Goal: Task Accomplishment & Management: Use online tool/utility

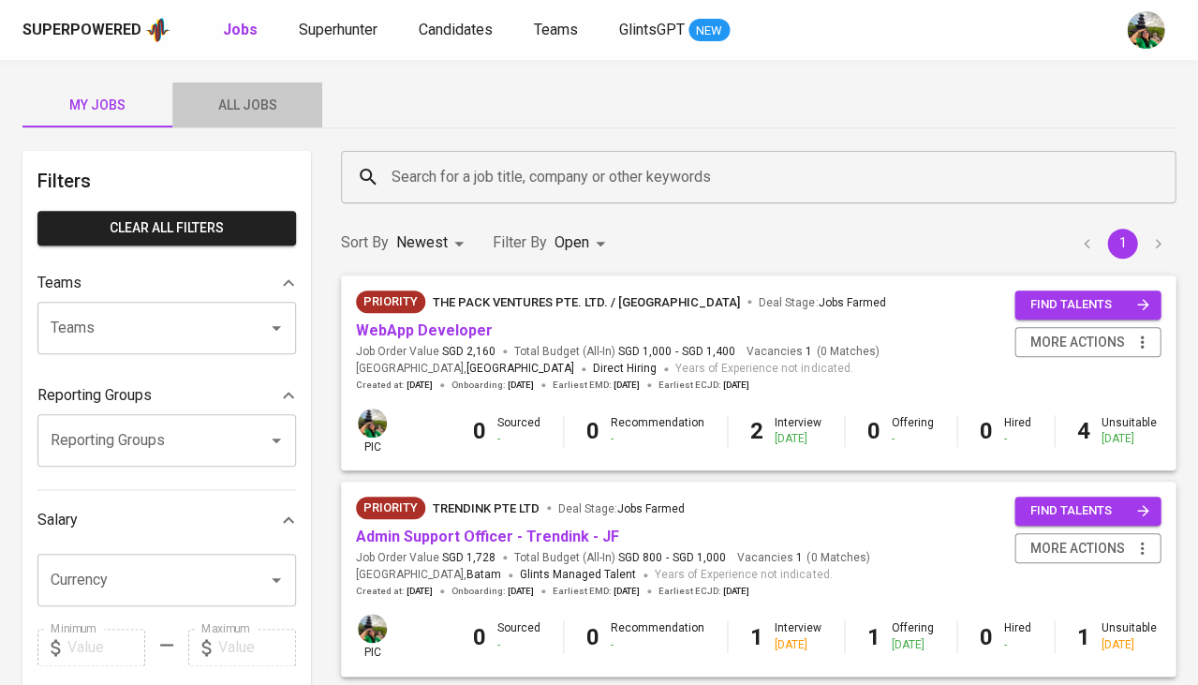
click at [251, 100] on span "All Jobs" at bounding box center [247, 105] width 127 height 23
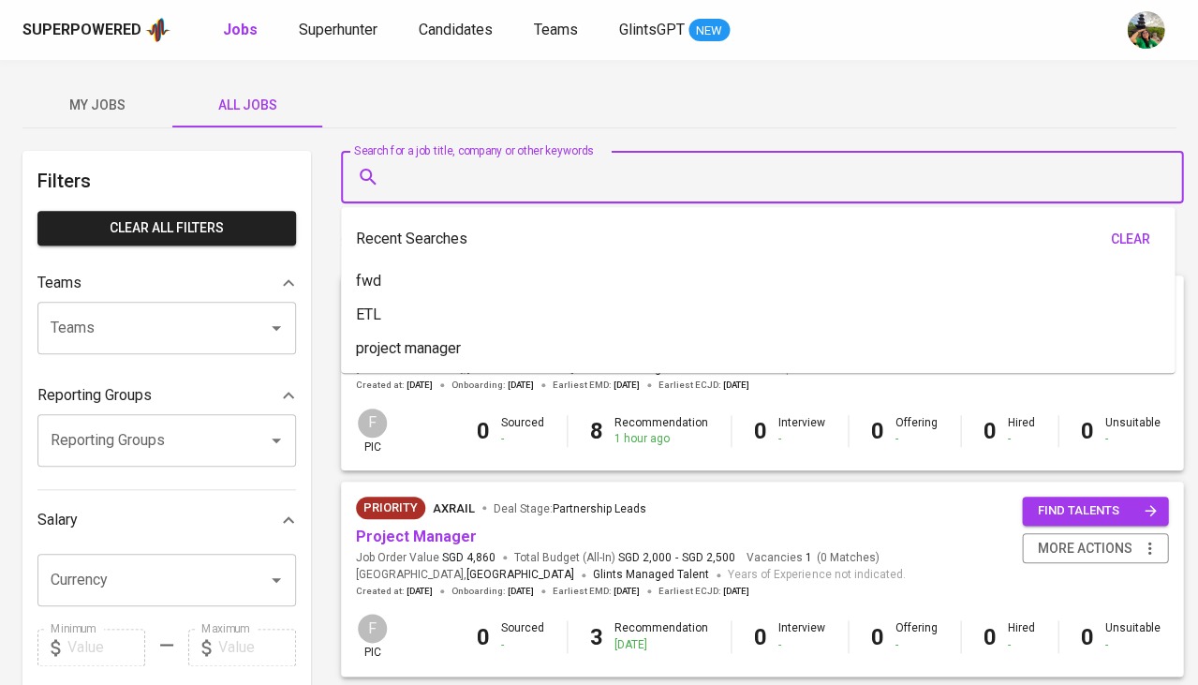
click at [489, 165] on input "Search for a job title, company or other keywords" at bounding box center [767, 177] width 760 height 36
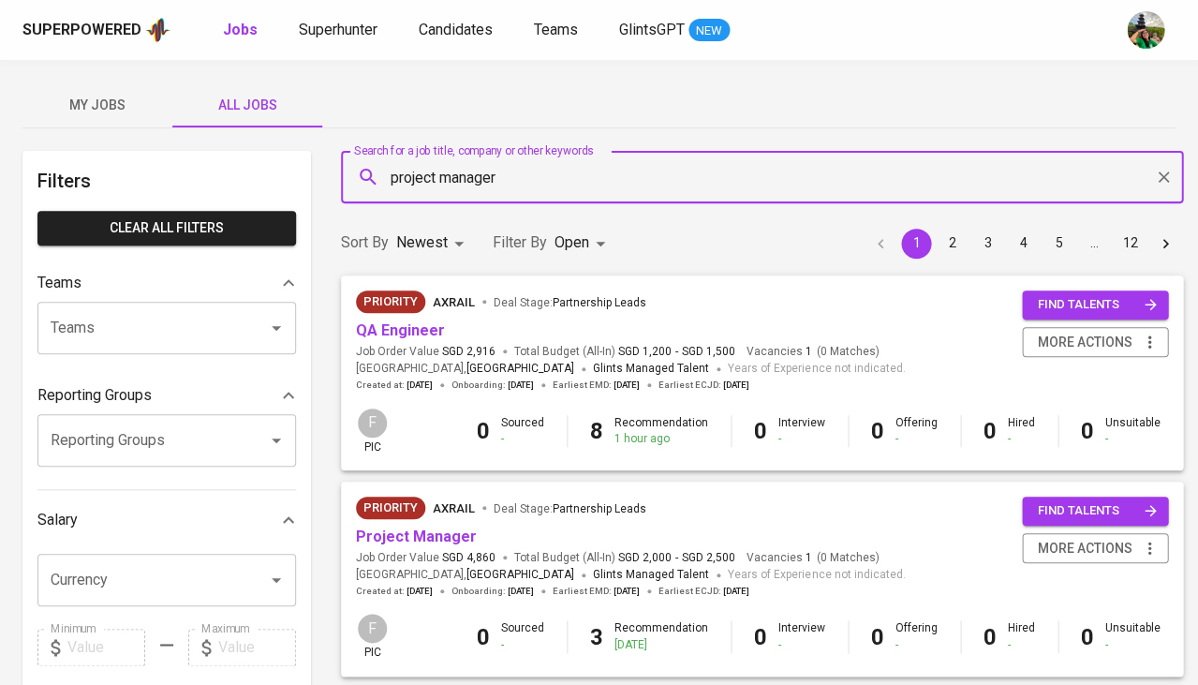
type input "project manager"
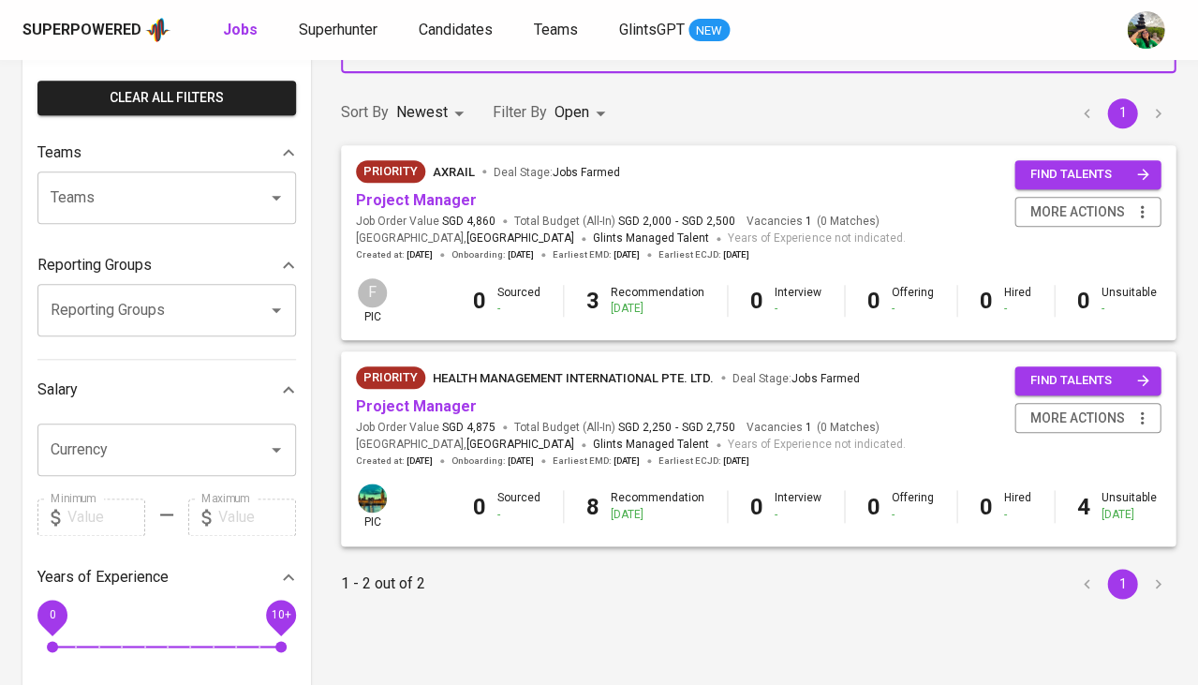
scroll to position [131, 0]
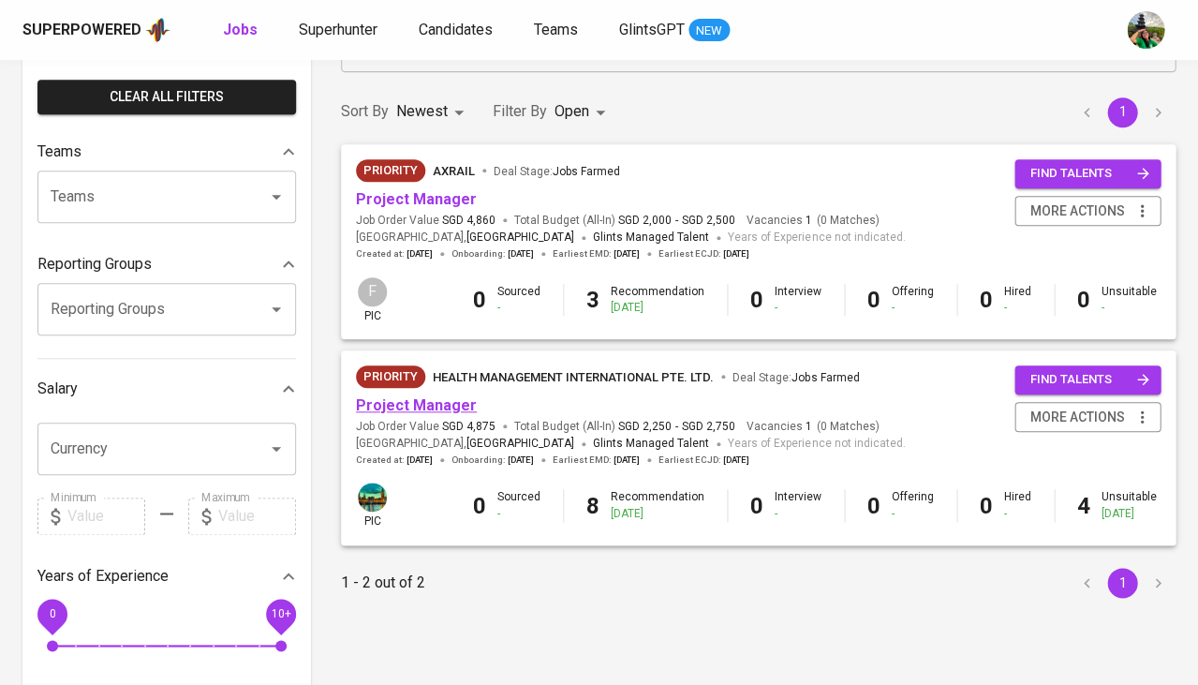
click at [379, 403] on link "Project Manager" at bounding box center [416, 405] width 121 height 18
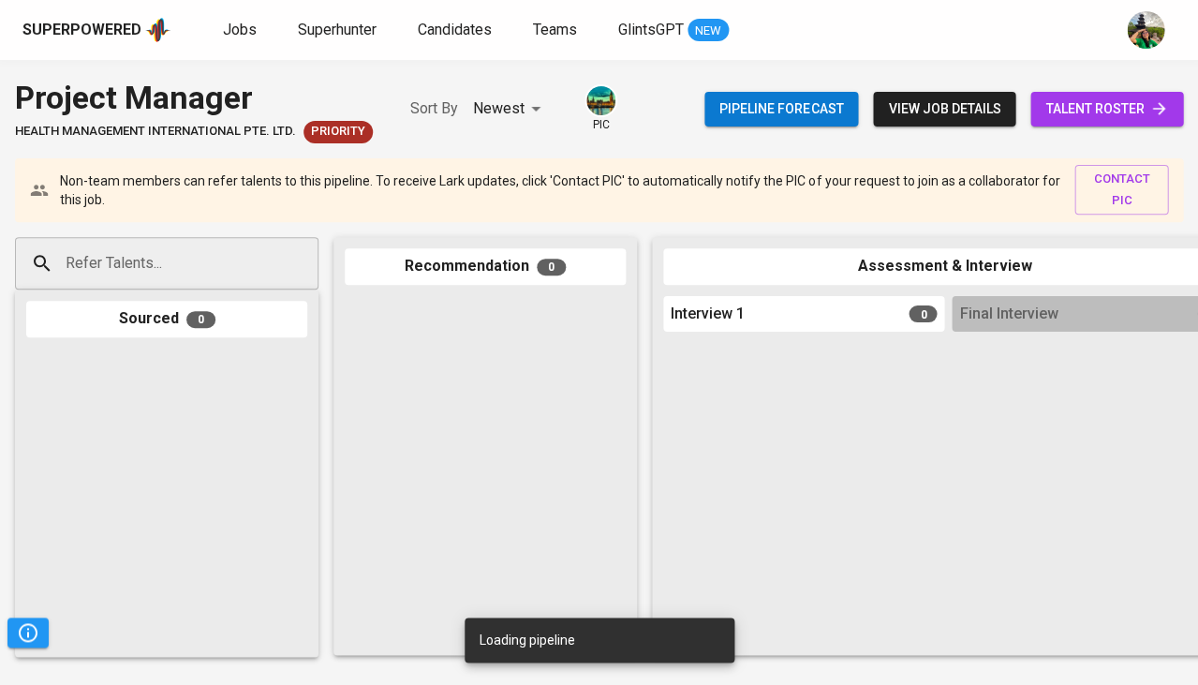
click at [1128, 115] on span "talent roster" at bounding box center [1106, 108] width 123 height 23
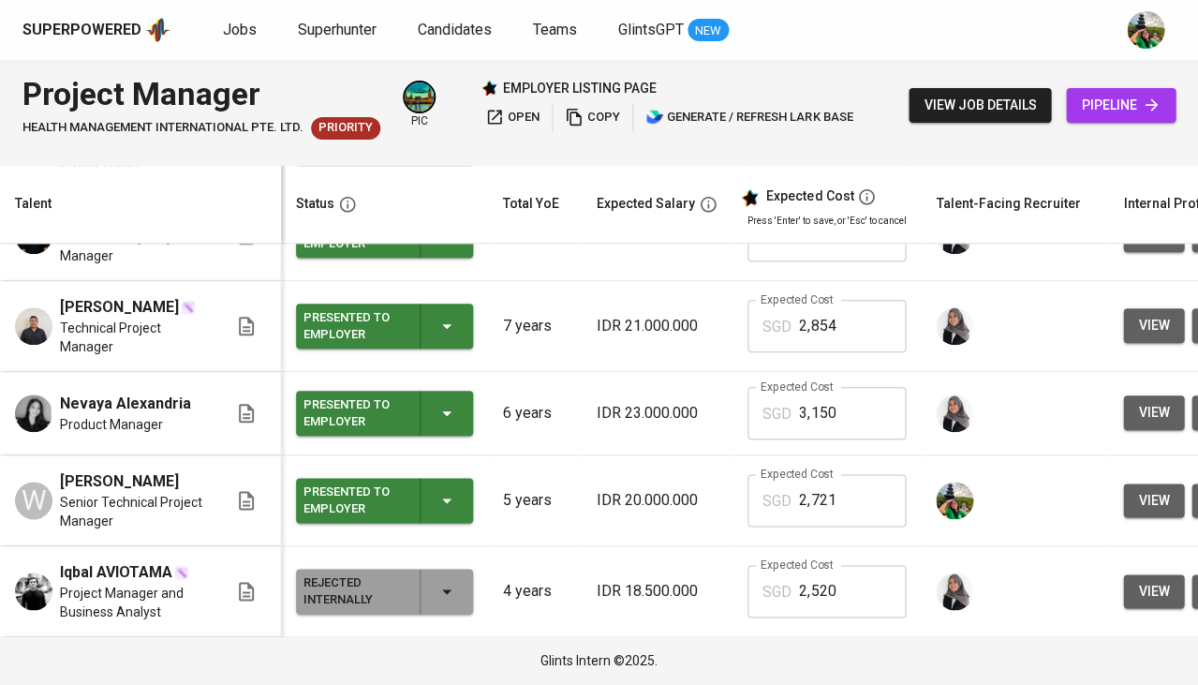
scroll to position [430, 0]
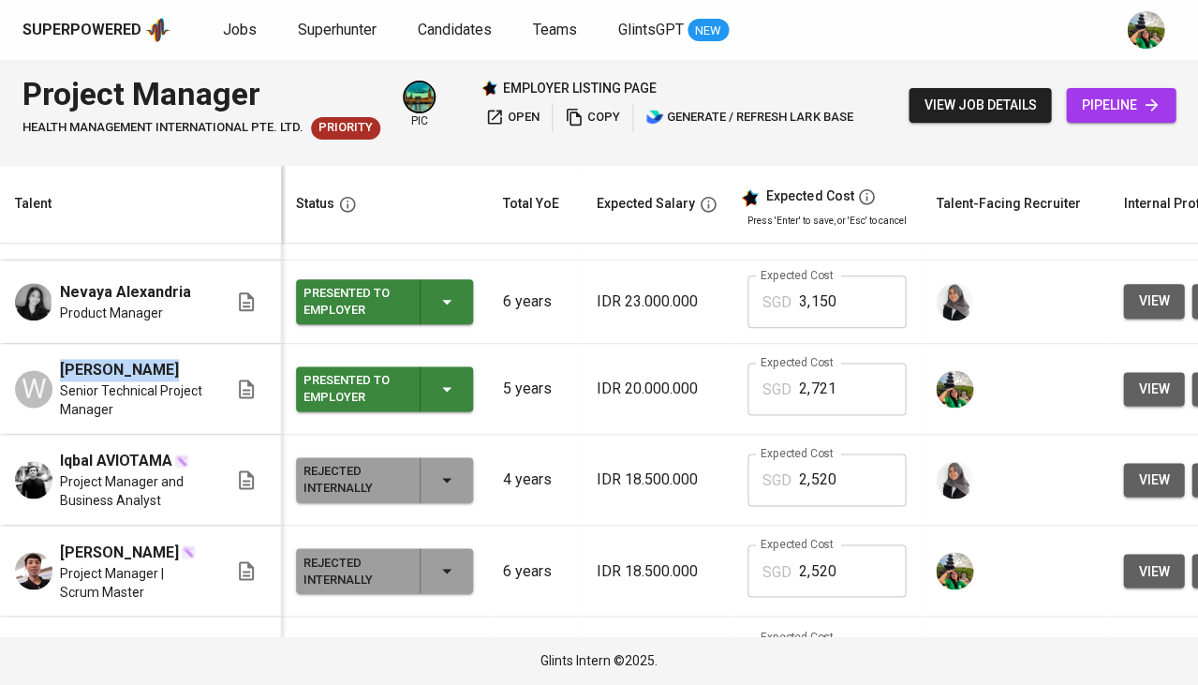
drag, startPoint x: 185, startPoint y: 398, endPoint x: 169, endPoint y: 405, distance: 18.1
click at [169, 381] on div "[PERSON_NAME]" at bounding box center [132, 370] width 145 height 22
copy span "[PERSON_NAME]"
click at [1128, 111] on span "pipeline" at bounding box center [1121, 105] width 80 height 23
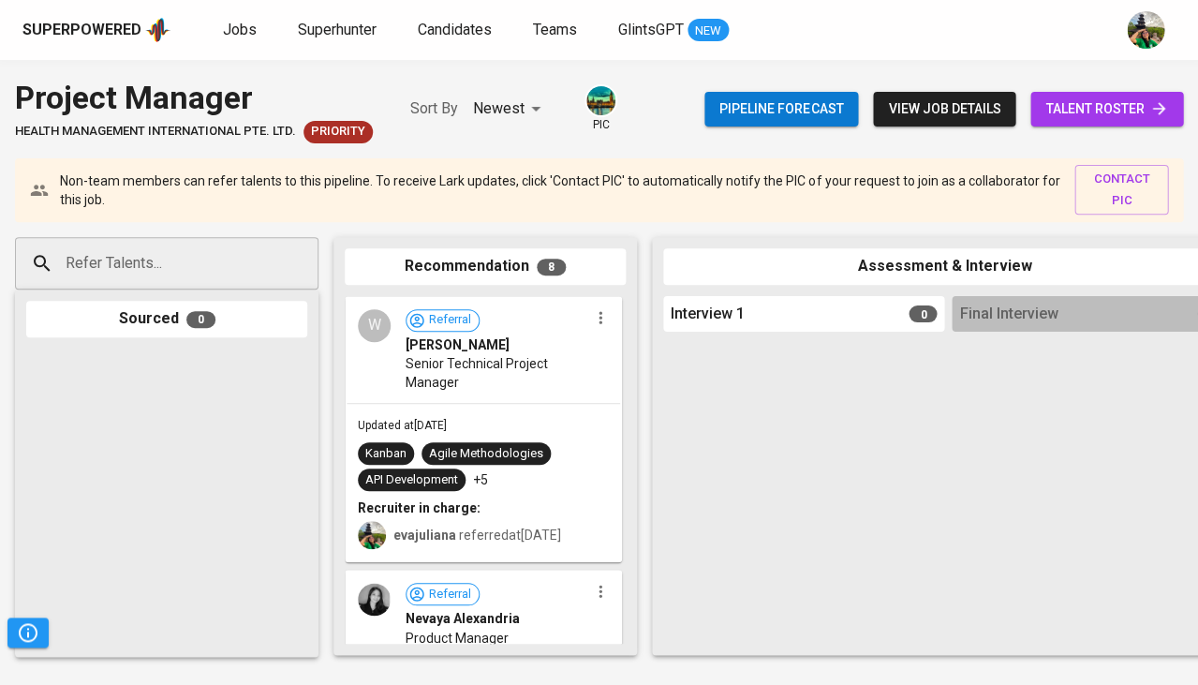
click at [1068, 111] on span "talent roster" at bounding box center [1106, 108] width 123 height 23
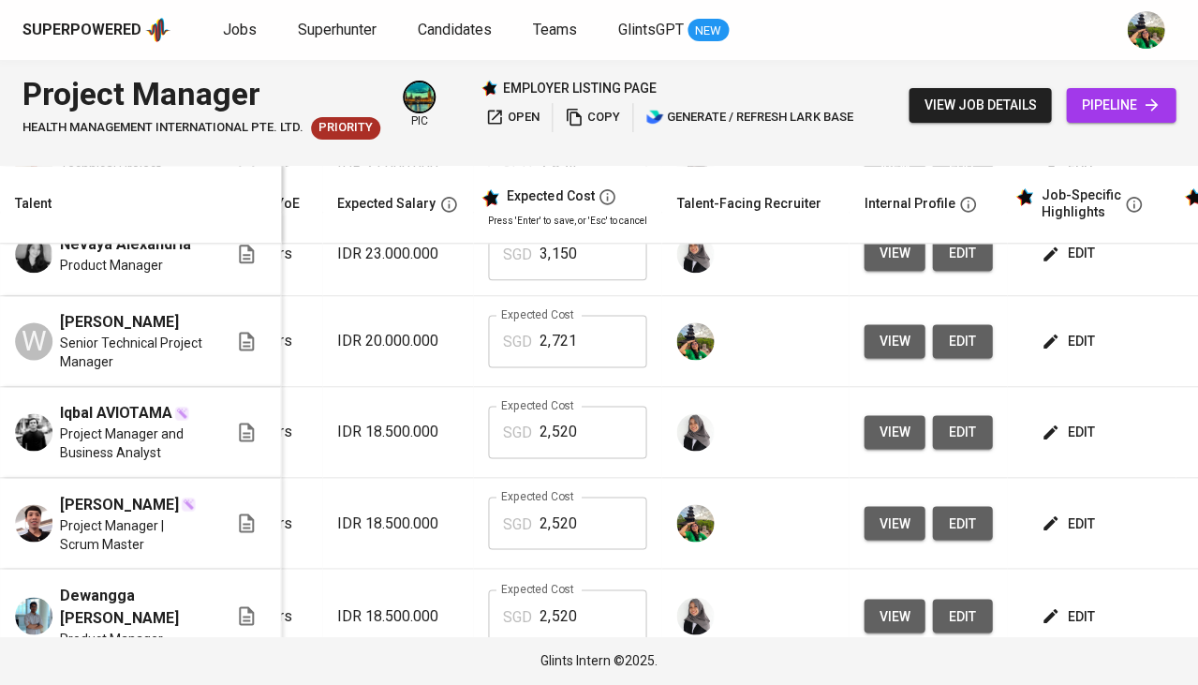
scroll to position [0, 317]
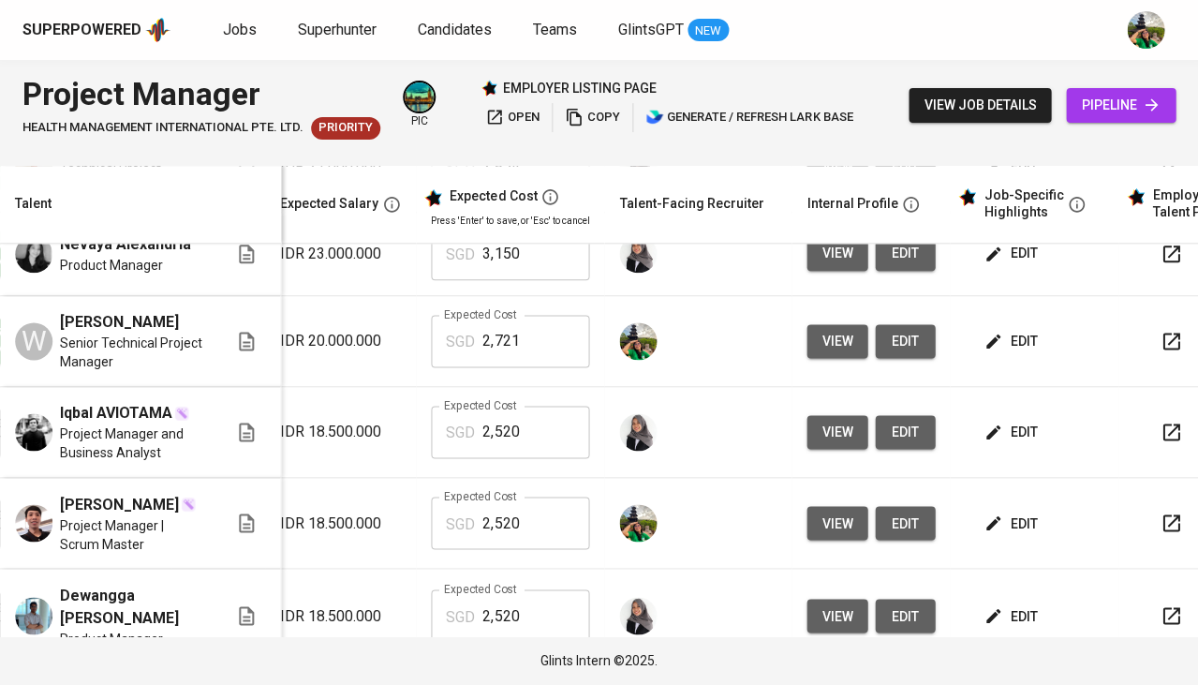
click at [1164, 352] on icon "button" at bounding box center [1171, 341] width 22 height 22
